Goal: Information Seeking & Learning: Find specific fact

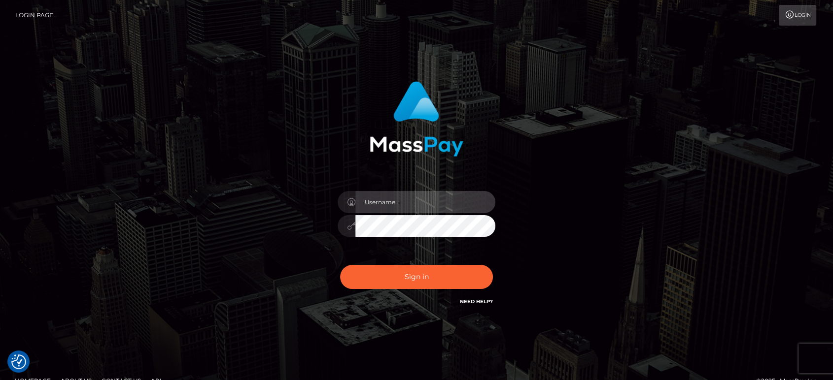
click at [433, 201] on input "text" at bounding box center [425, 202] width 140 height 22
type input "Ivan.B2"
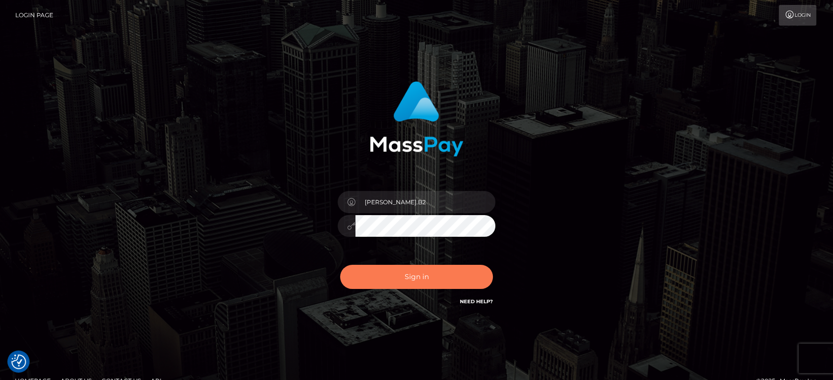
click at [446, 276] on button "Sign in" at bounding box center [416, 277] width 153 height 24
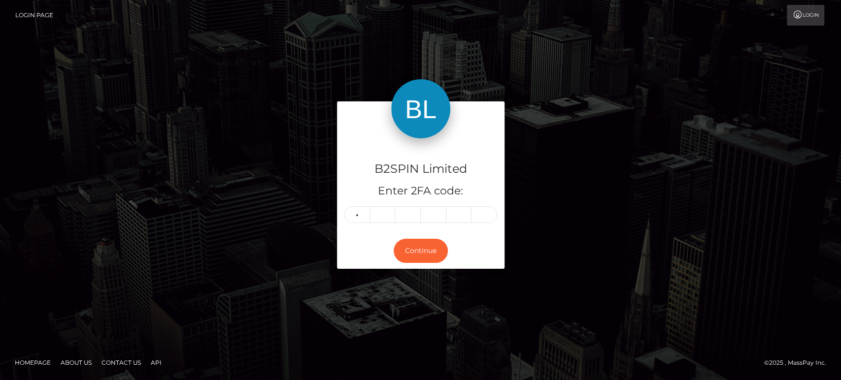
type input "6"
type input "2"
type input "6"
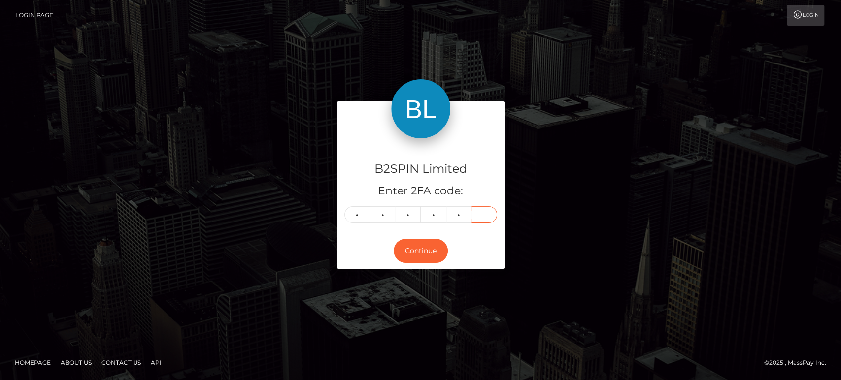
type input "1"
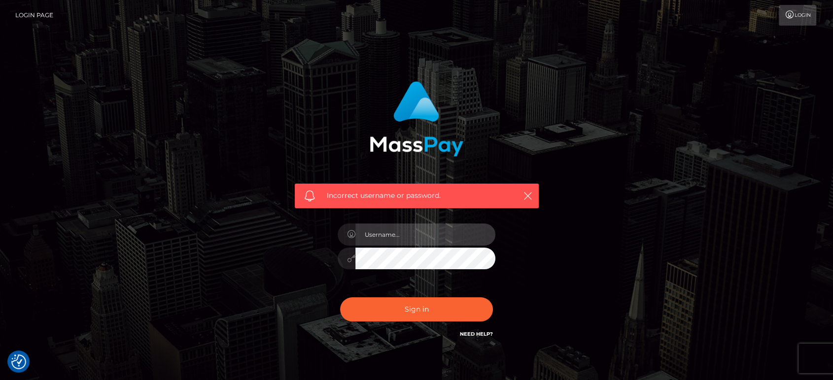
click at [422, 227] on input "text" at bounding box center [425, 235] width 140 height 22
type input "6"
type input "Ivan.B2"
click at [340, 298] on button "Sign in" at bounding box center [416, 310] width 153 height 24
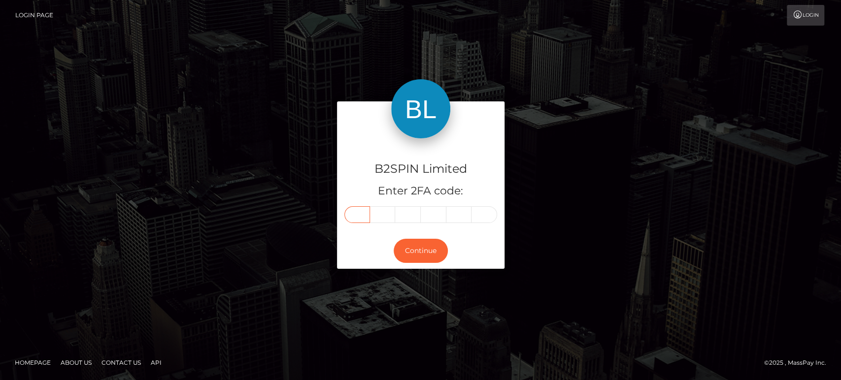
click at [363, 214] on input "text" at bounding box center [357, 214] width 26 height 17
type input "7"
type input "8"
type input "0"
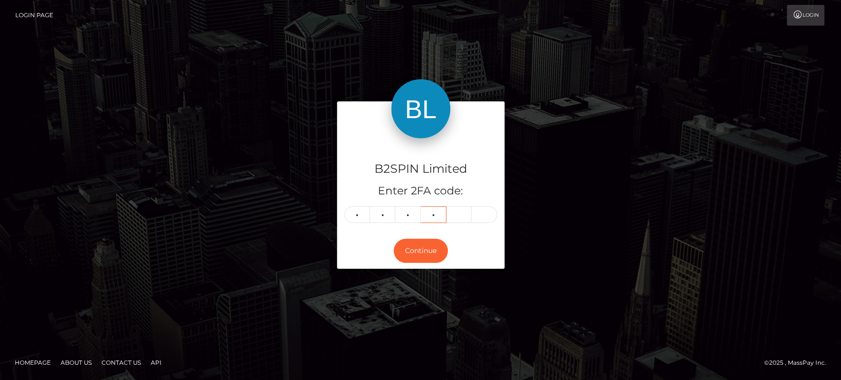
type input "4"
type input "2"
type input "8"
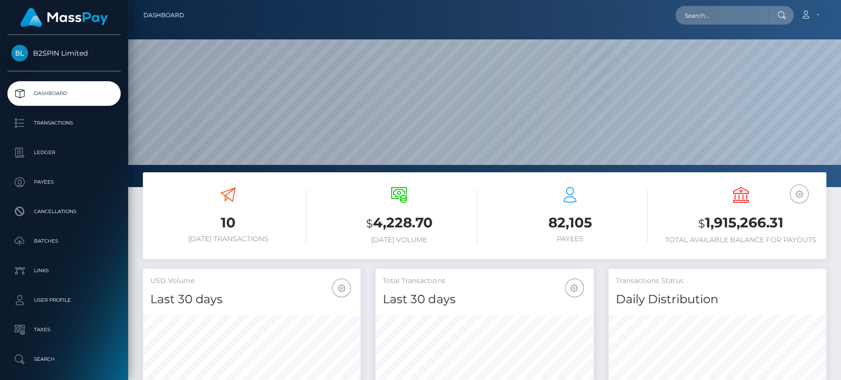
scroll to position [174, 218]
click at [744, 220] on h3 "$ 1,915,266.31" at bounding box center [741, 223] width 156 height 20
click at [754, 225] on h3 "$ 1,915,266.31" at bounding box center [741, 223] width 156 height 20
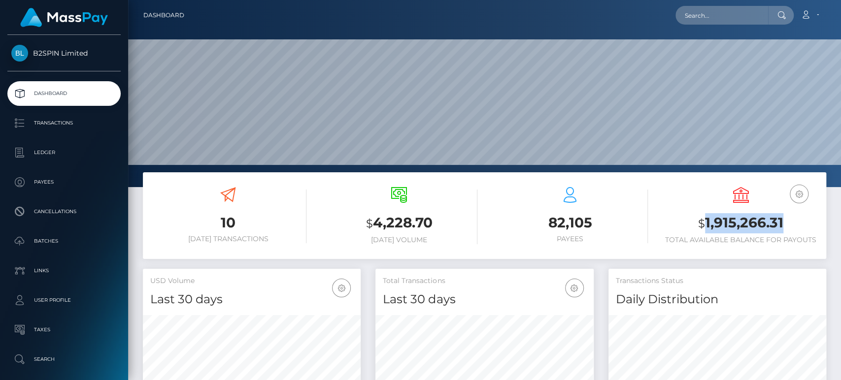
copy h3 "1,915,266.31"
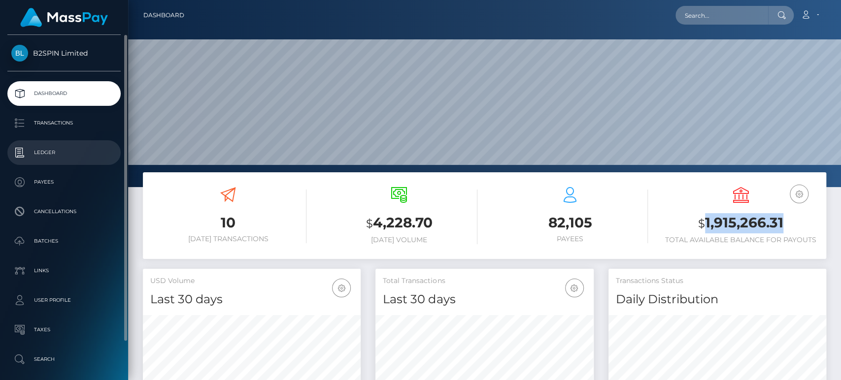
click at [56, 150] on p "Ledger" at bounding box center [63, 152] width 105 height 15
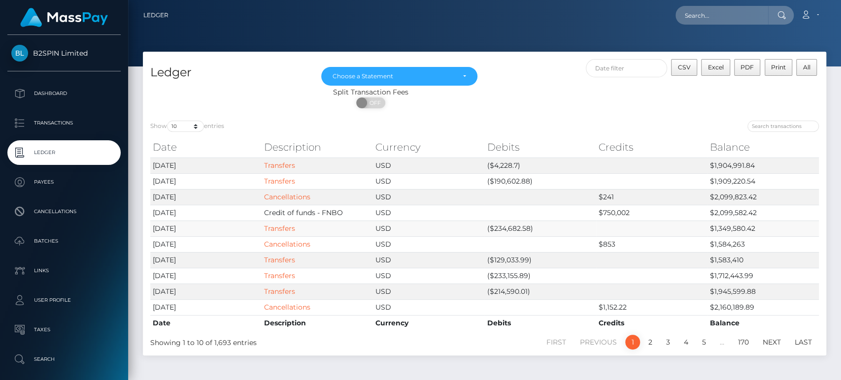
click at [508, 229] on td "($234,682.58)" at bounding box center [539, 229] width 111 height 16
copy td "234,682.58"
click at [512, 179] on td "($190,602.88)" at bounding box center [539, 181] width 111 height 16
click at [512, 178] on td "($190,602.88)" at bounding box center [539, 181] width 111 height 16
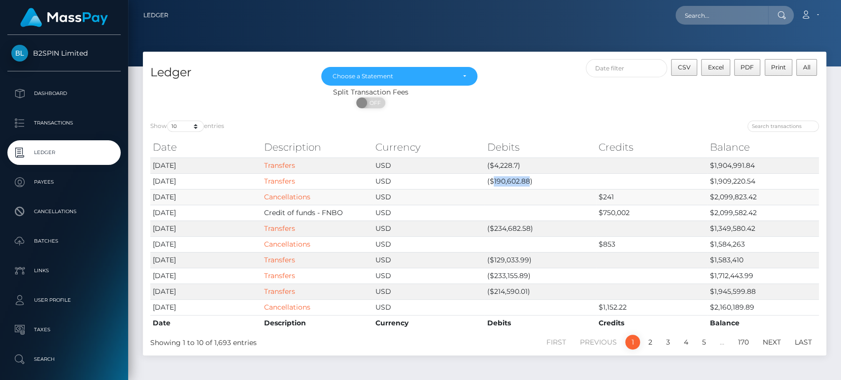
copy td "190,602.88"
